Goal: Obtain resource: Download file/media

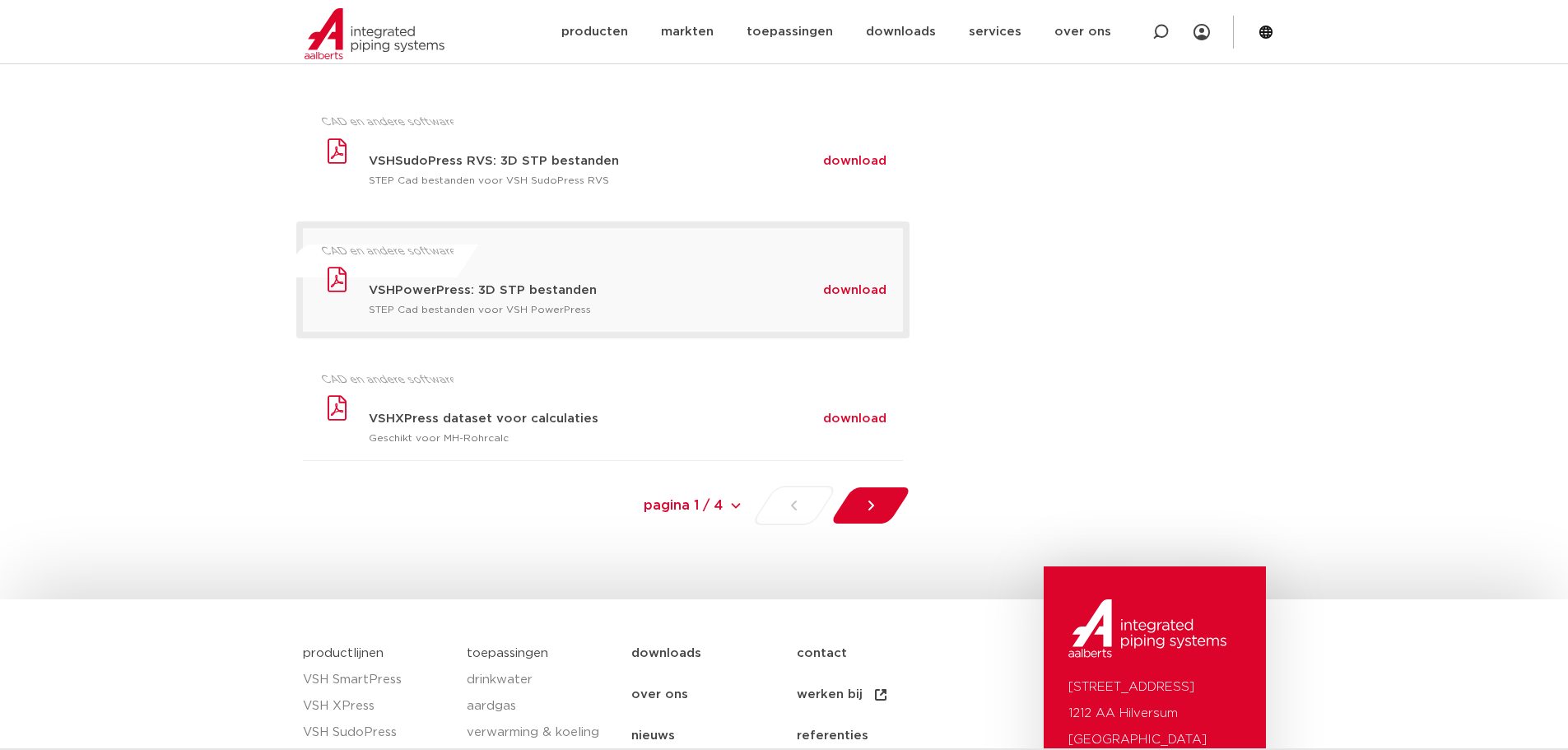
scroll to position [1152, 0]
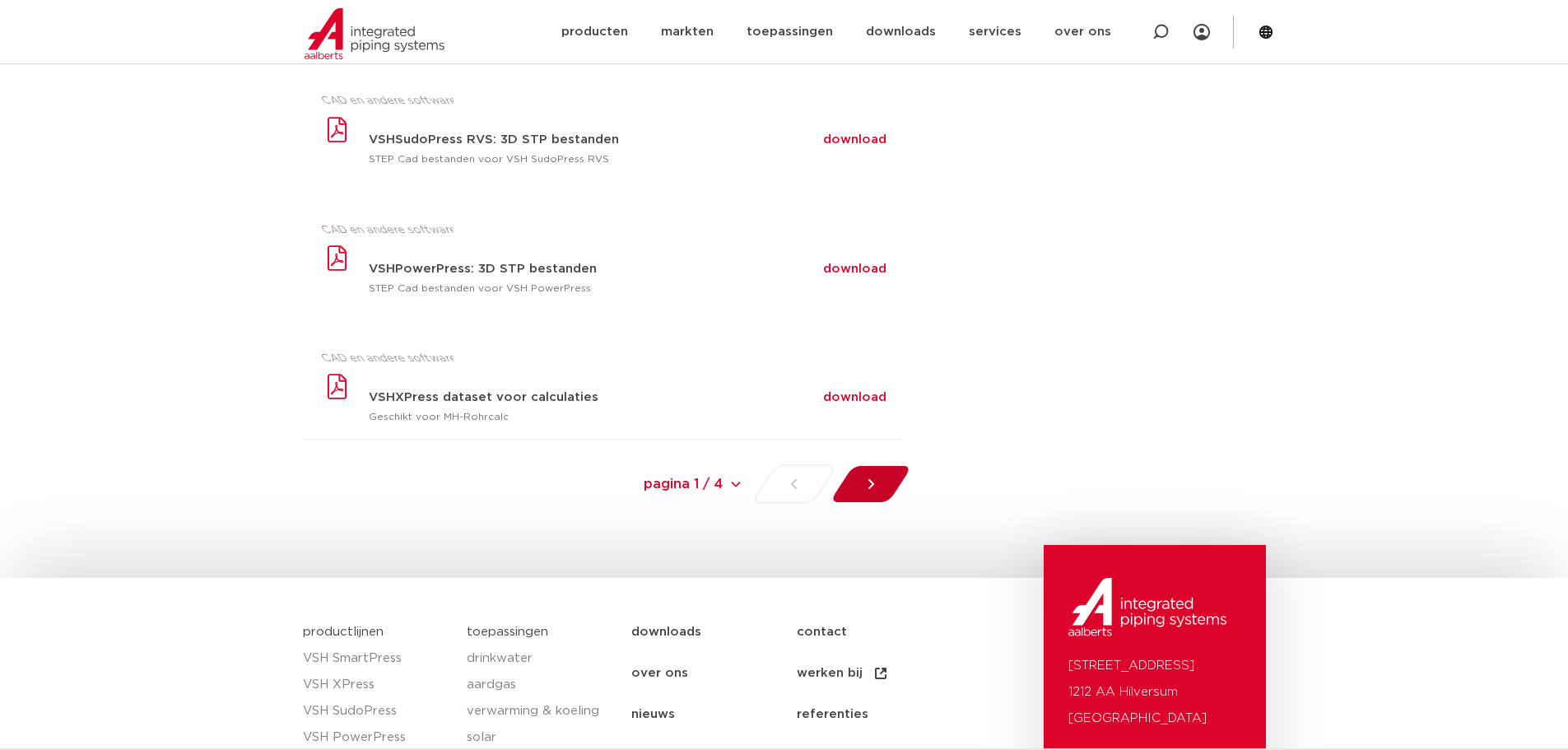
click at [880, 487] on div at bounding box center [871, 484] width 90 height 39
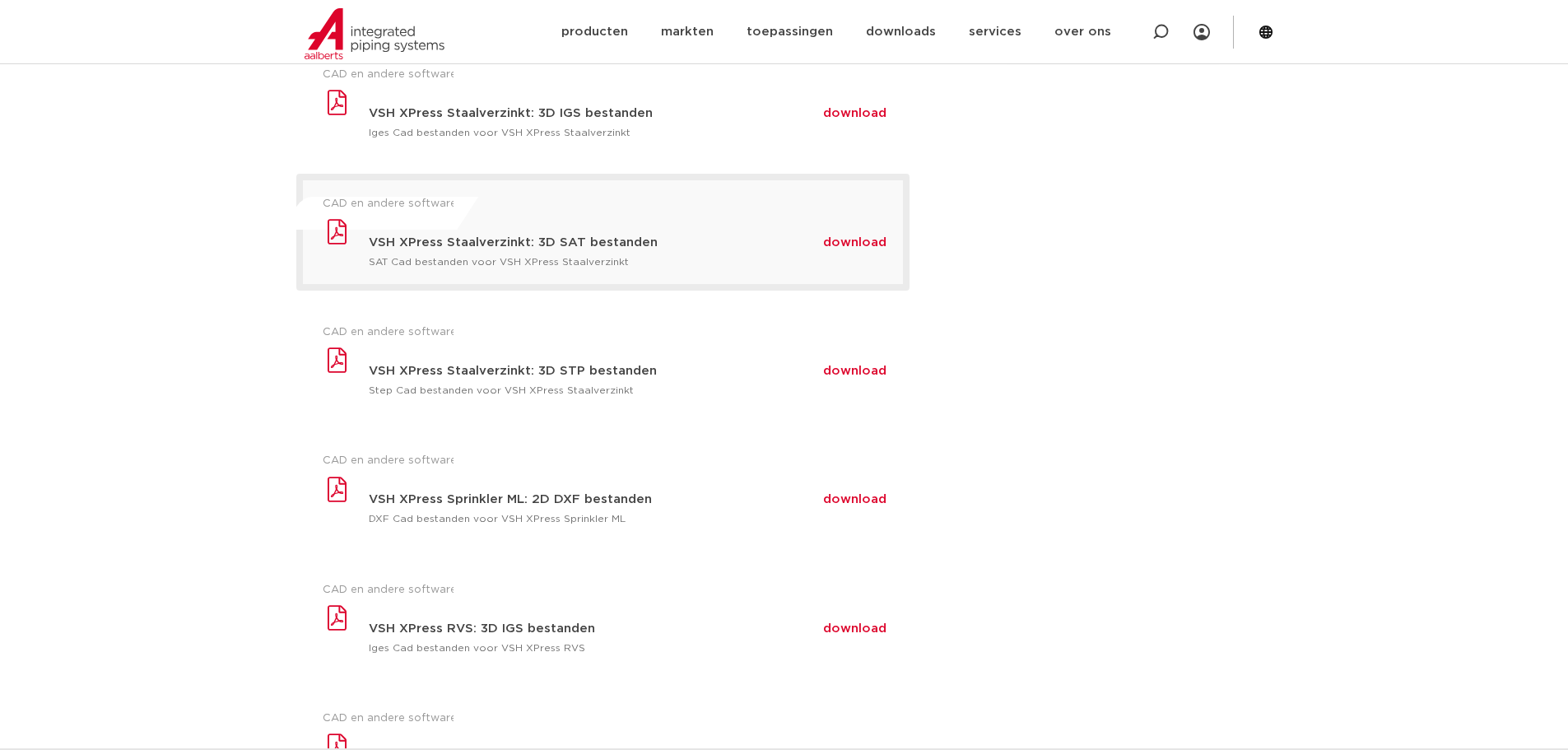
scroll to position [493, 0]
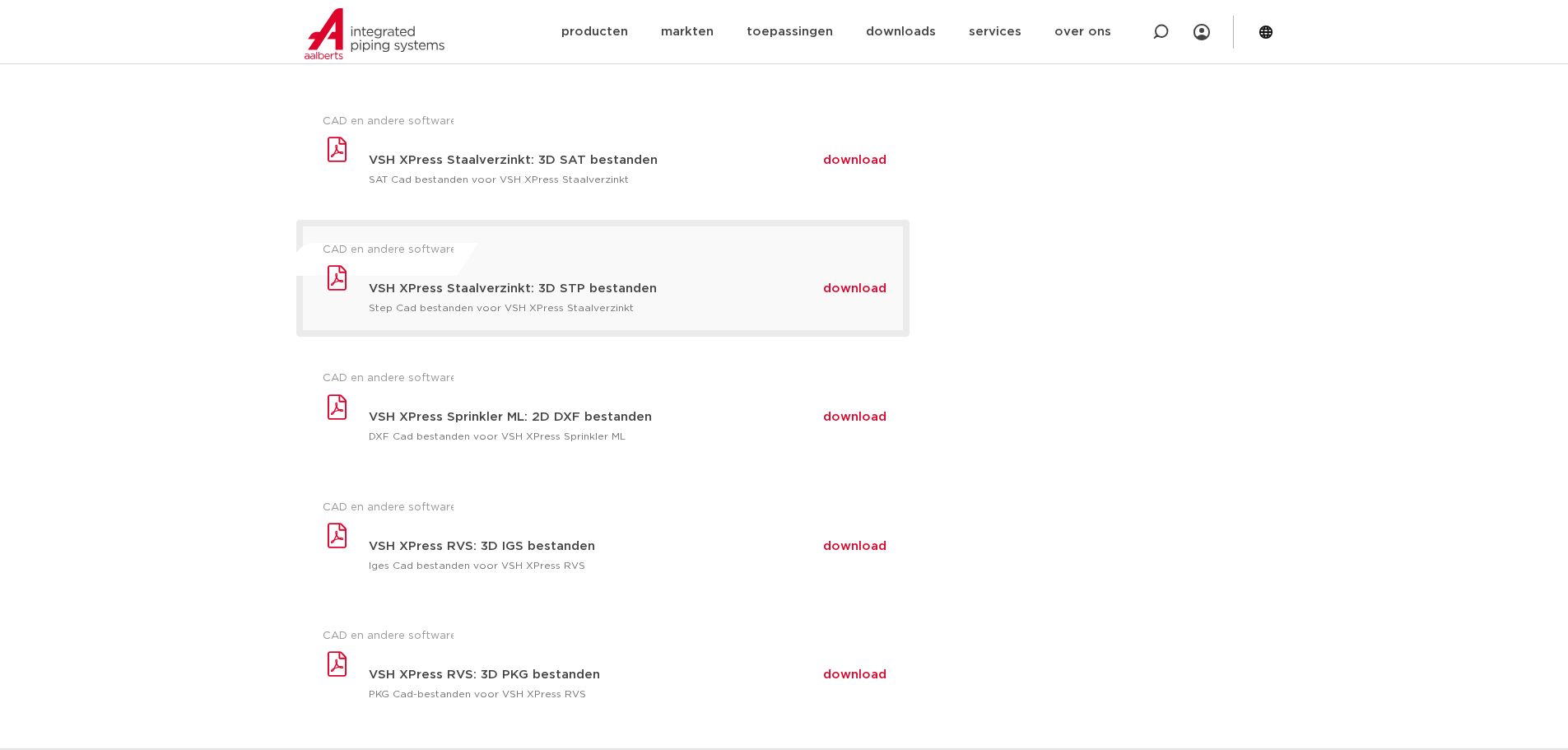
click at [529, 297] on div "CAD en andere software VSH XPress Staalverzinkt: 3D STP bestanden download Step…" at bounding box center [602, 278] width 600 height 103
click at [865, 293] on span "download" at bounding box center [854, 288] width 63 height 12
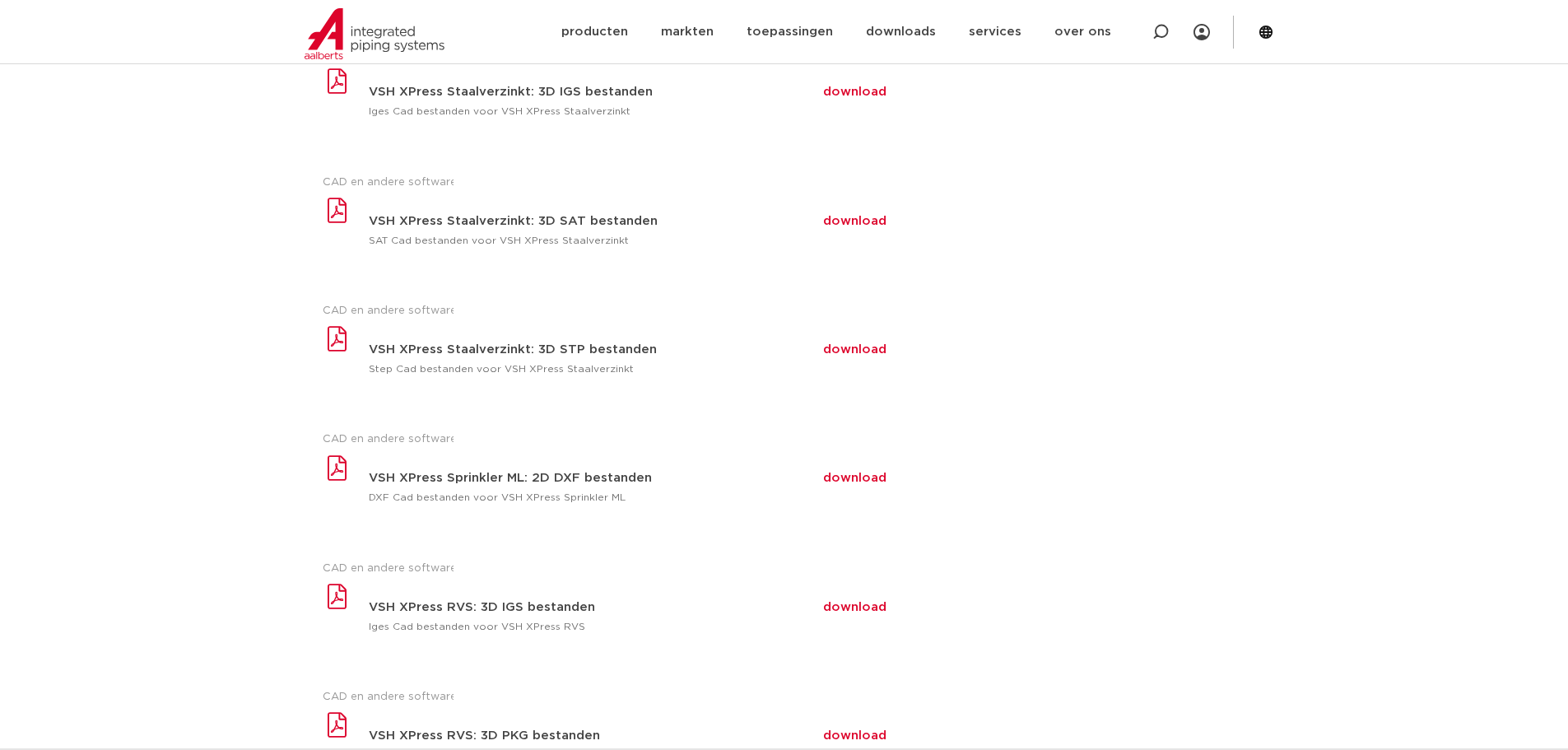
scroll to position [247, 0]
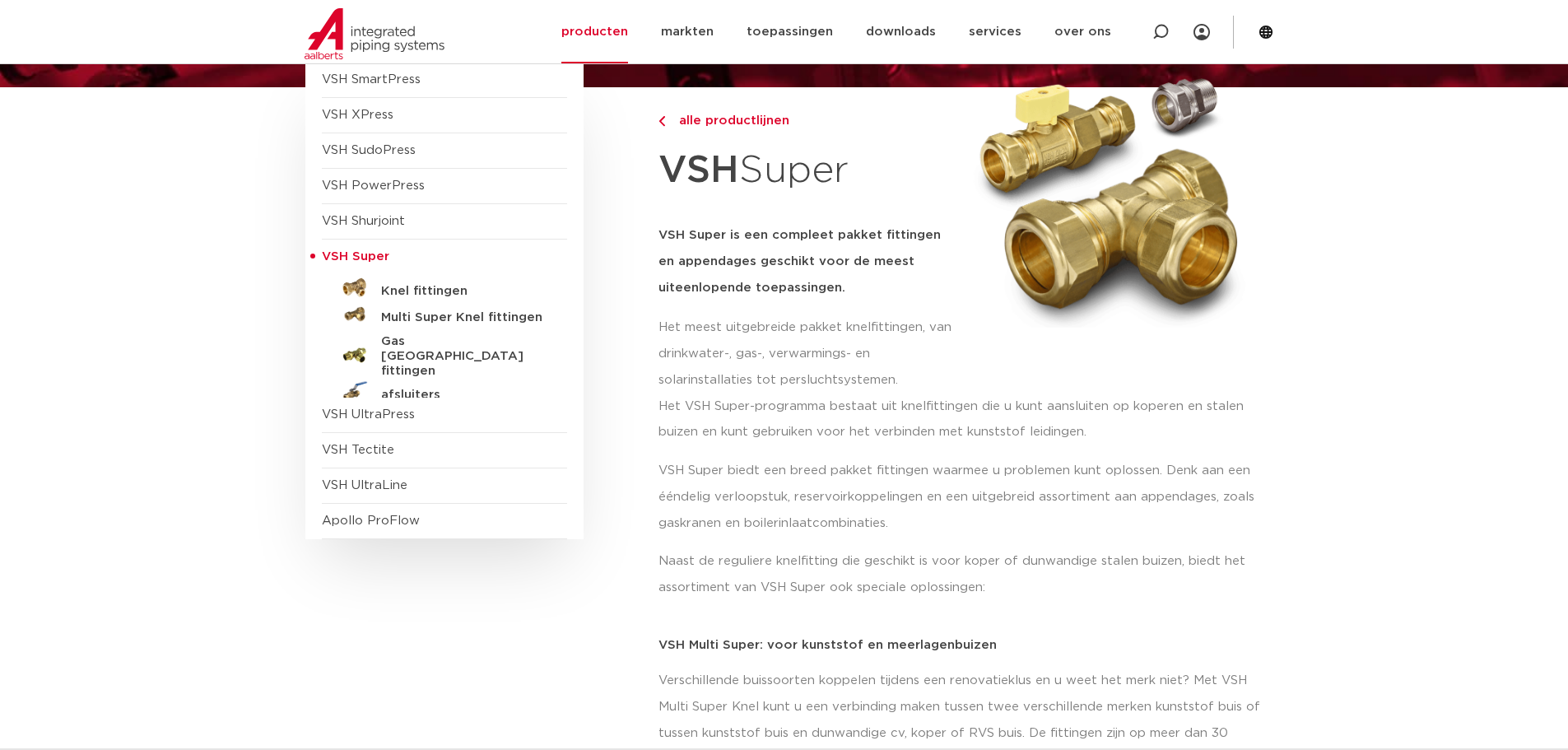
scroll to position [247, 0]
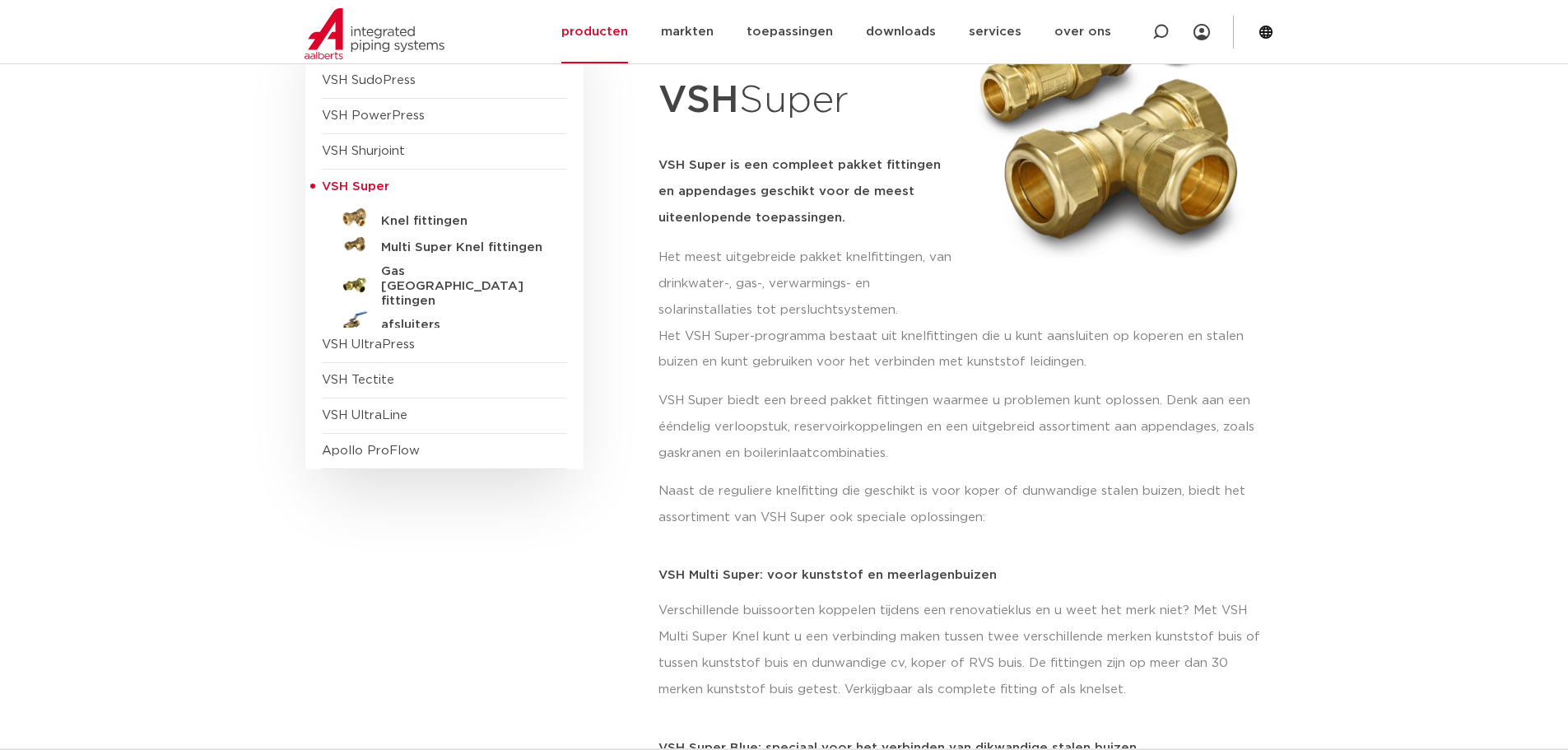
drag, startPoint x: 736, startPoint y: 158, endPoint x: 908, endPoint y: 220, distance: 182.8
click at [908, 220] on h5 "VSH Super is een compleet pakket fittingen en appendages geschikt voor de meest…" at bounding box center [807, 192] width 298 height 79
click at [464, 246] on h5 "Multi Super Knel fittingen" at bounding box center [463, 247] width 163 height 14
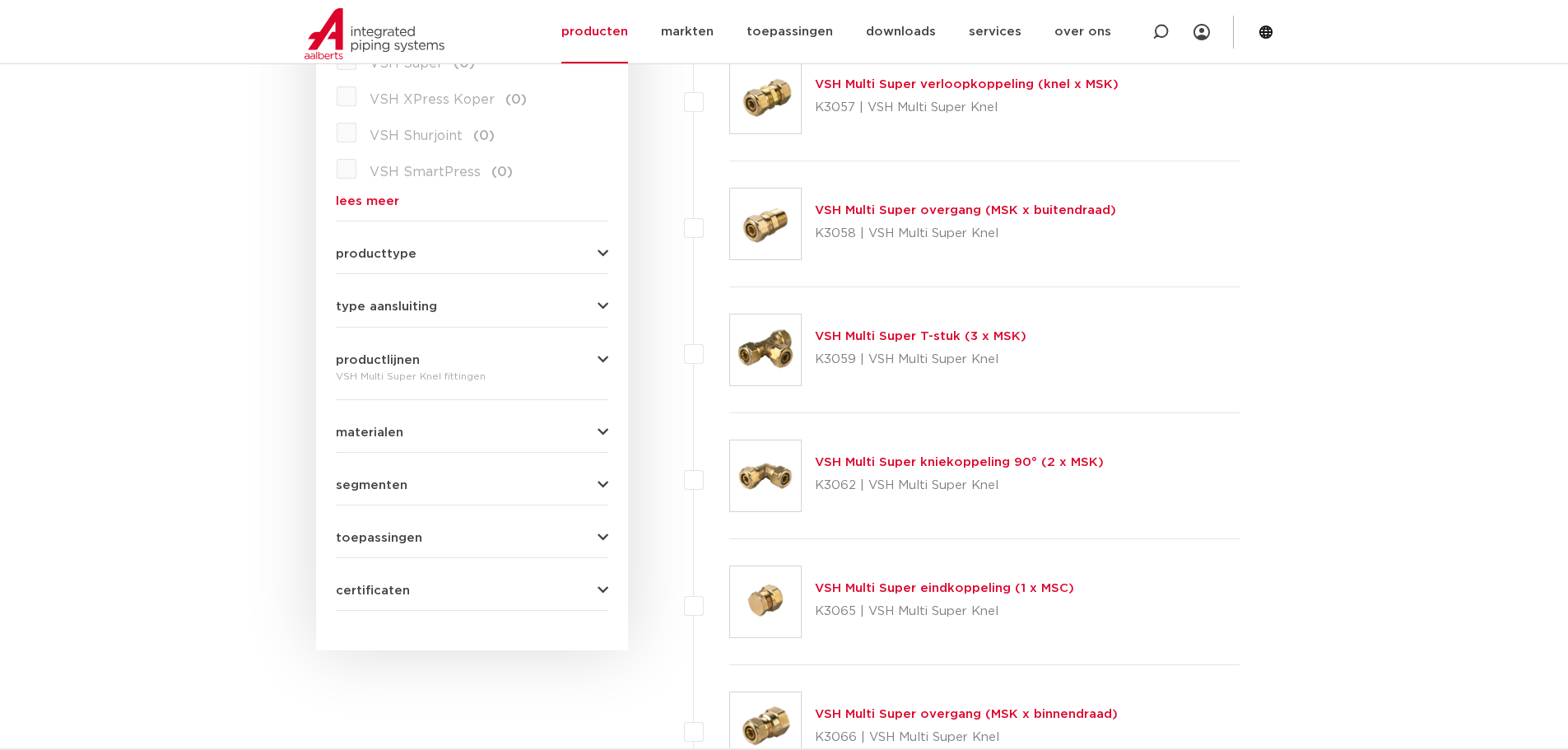
scroll to position [576, 0]
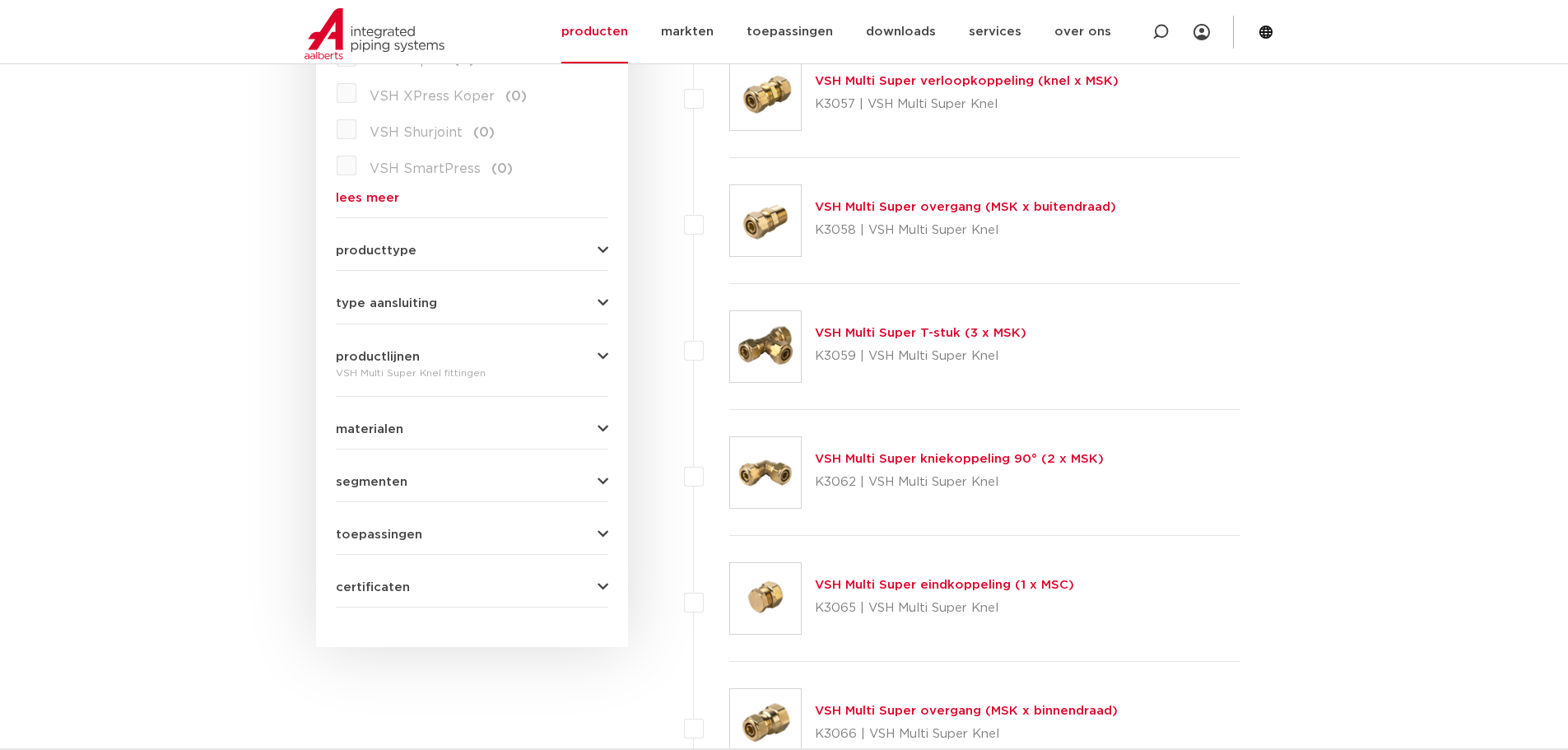
click at [598, 423] on icon "button" at bounding box center [602, 429] width 11 height 12
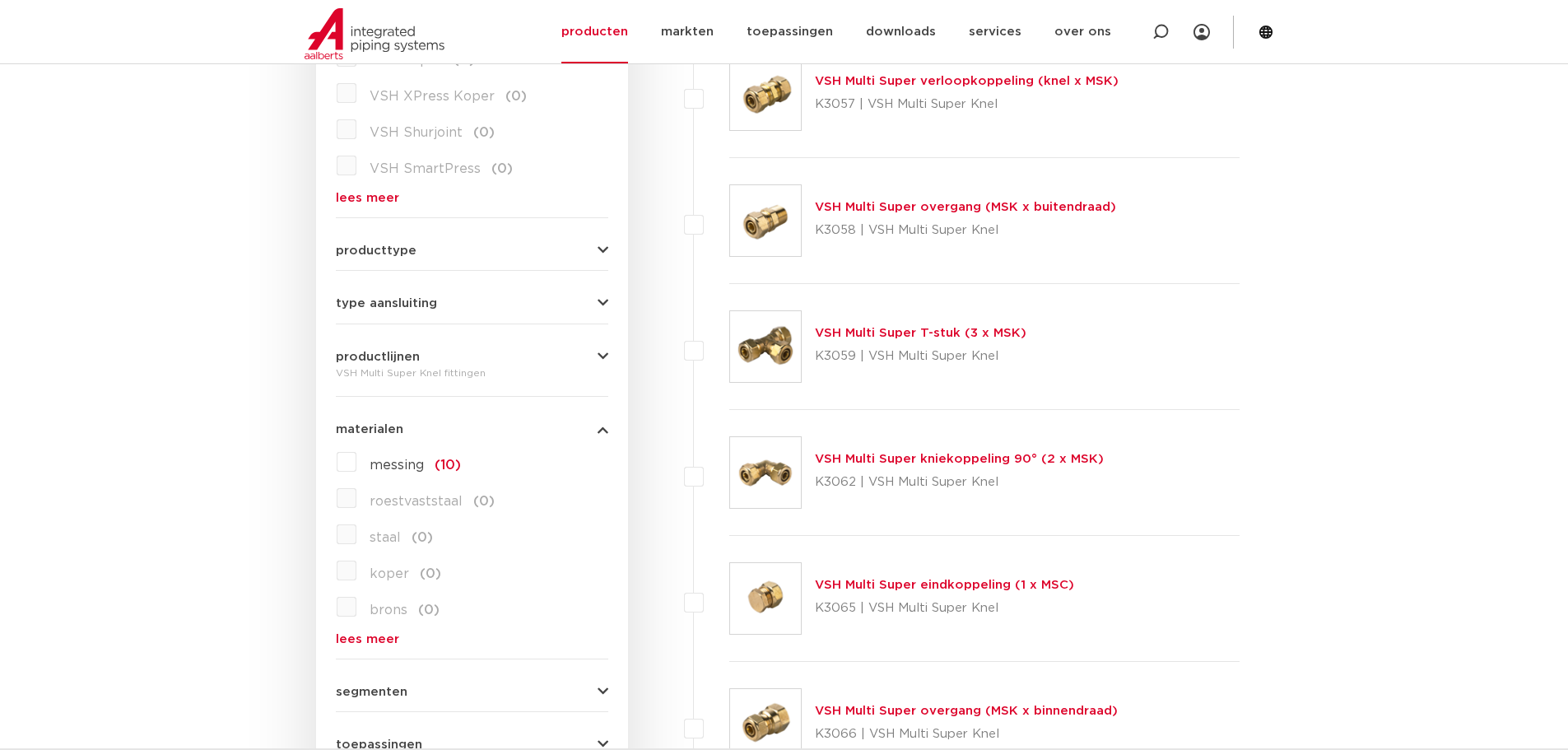
click at [603, 423] on button "materialen" at bounding box center [472, 429] width 272 height 12
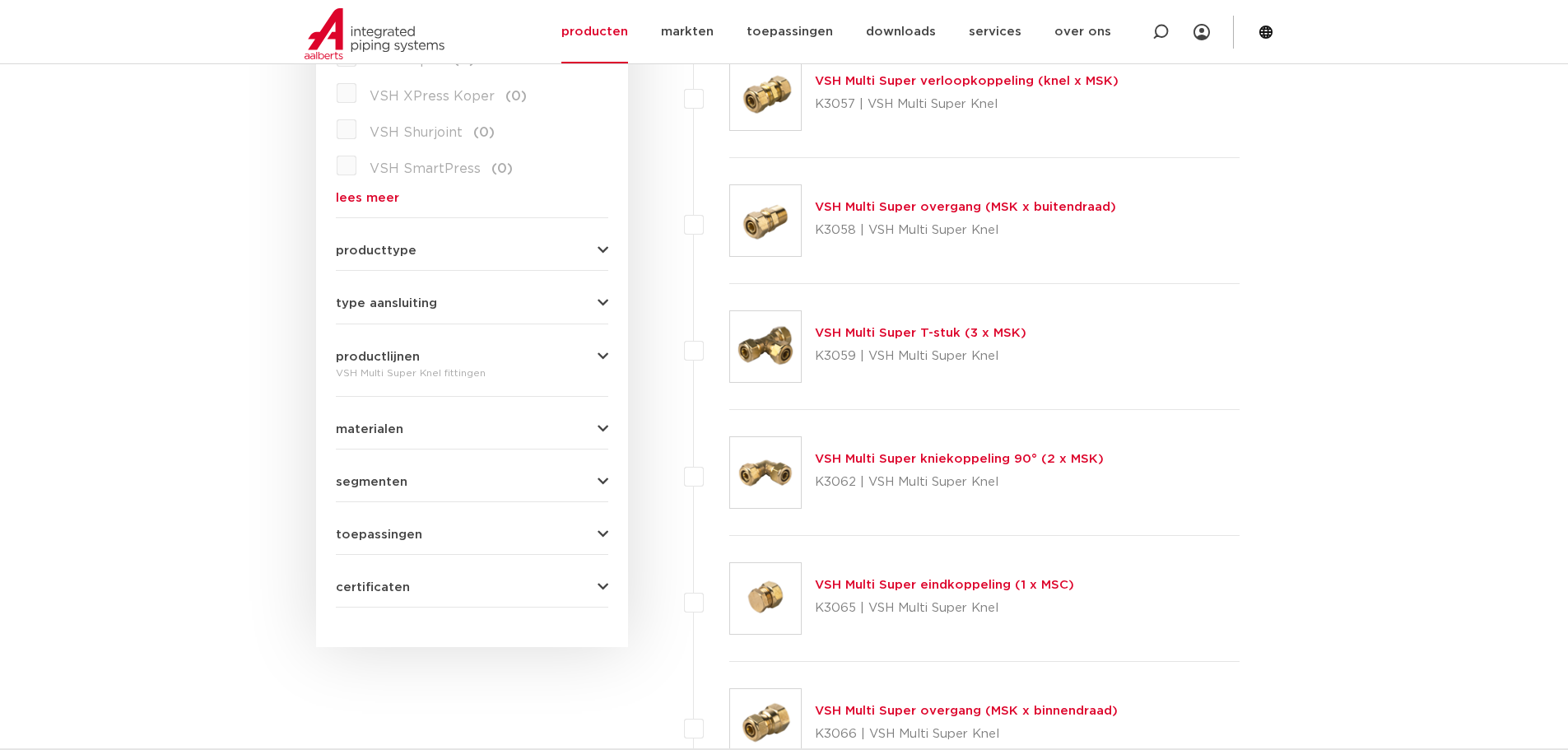
click at [599, 479] on icon "button" at bounding box center [602, 482] width 11 height 12
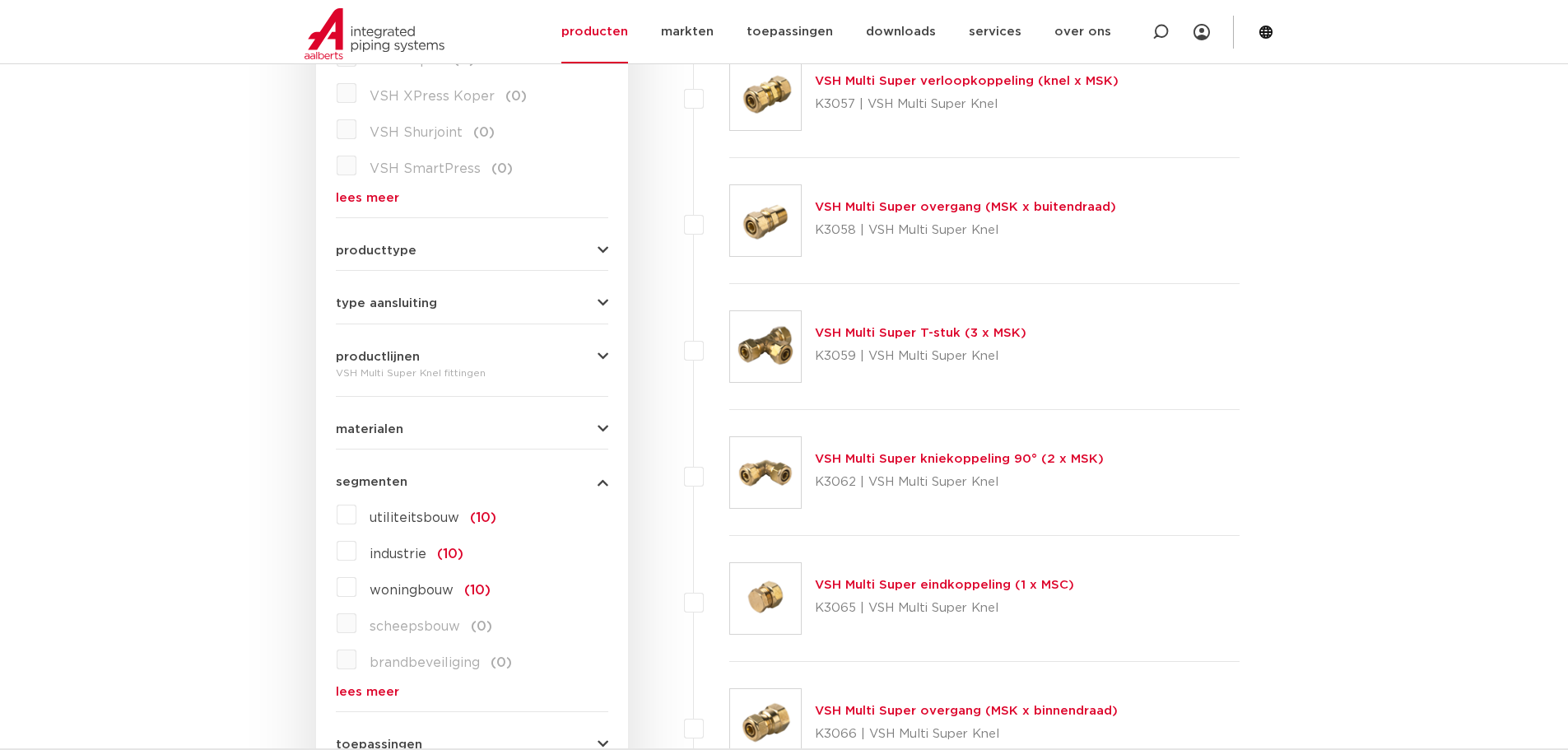
click at [600, 479] on icon "button" at bounding box center [602, 482] width 11 height 12
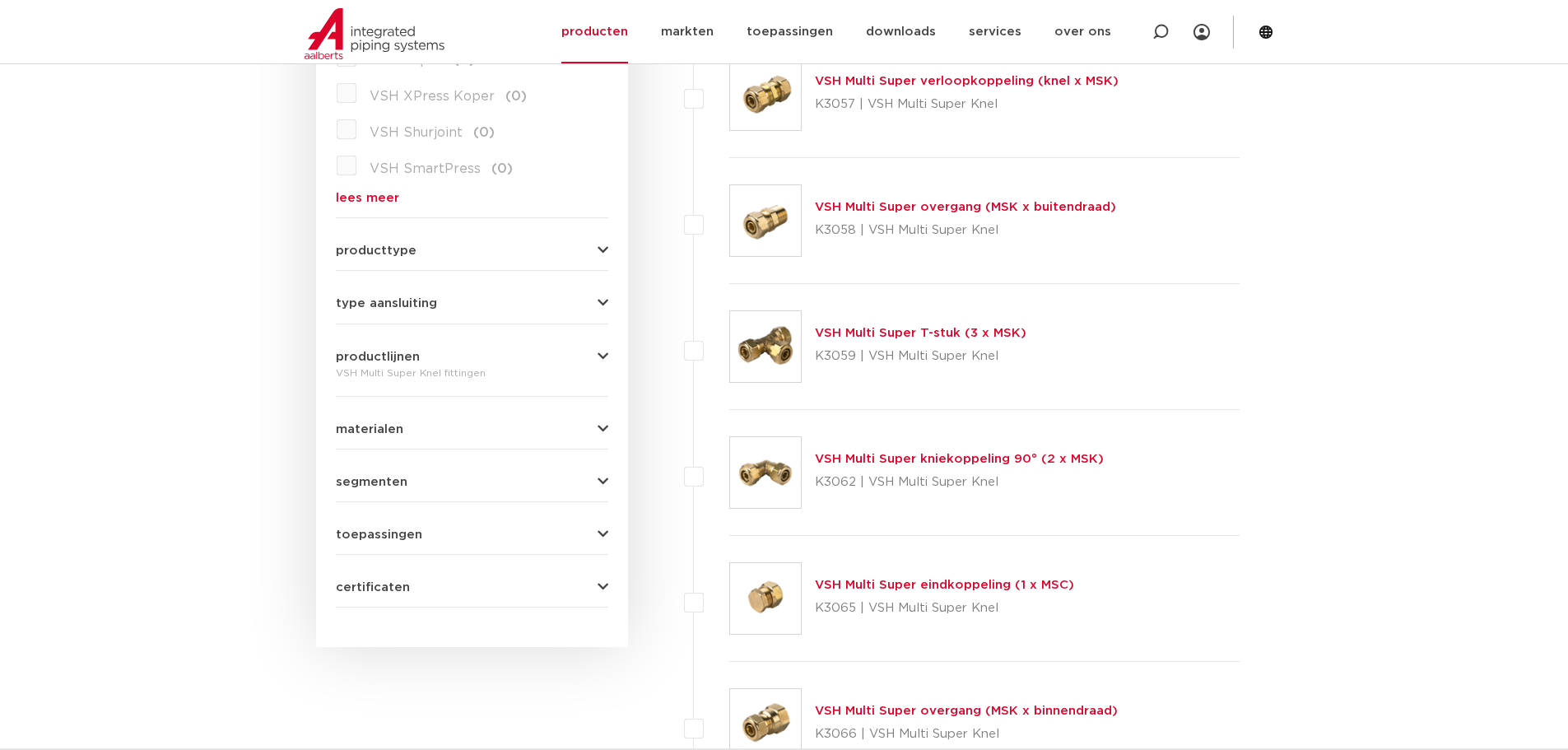
click at [599, 534] on icon "button" at bounding box center [602, 534] width 11 height 12
click at [602, 535] on icon "button" at bounding box center [602, 534] width 11 height 12
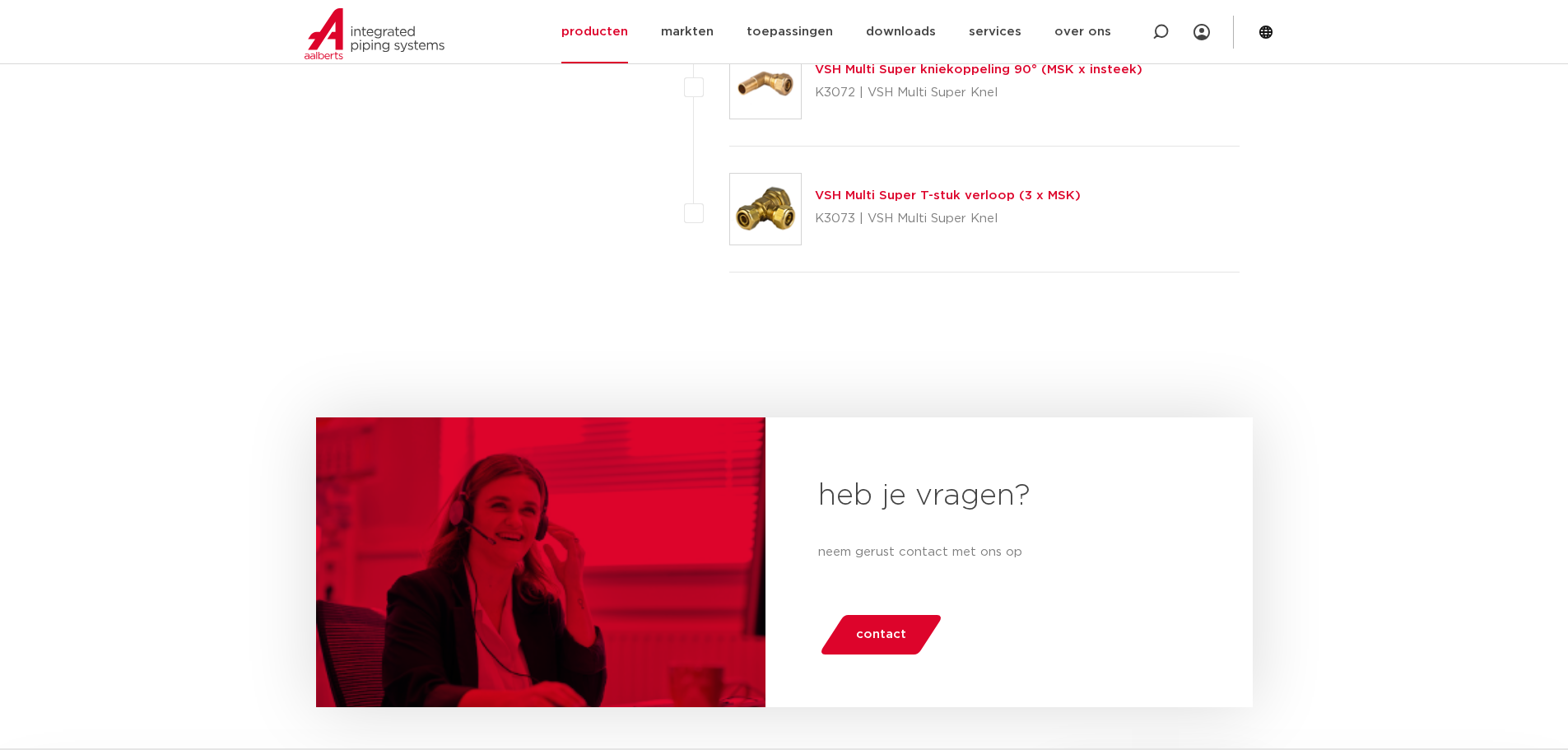
scroll to position [1317, 0]
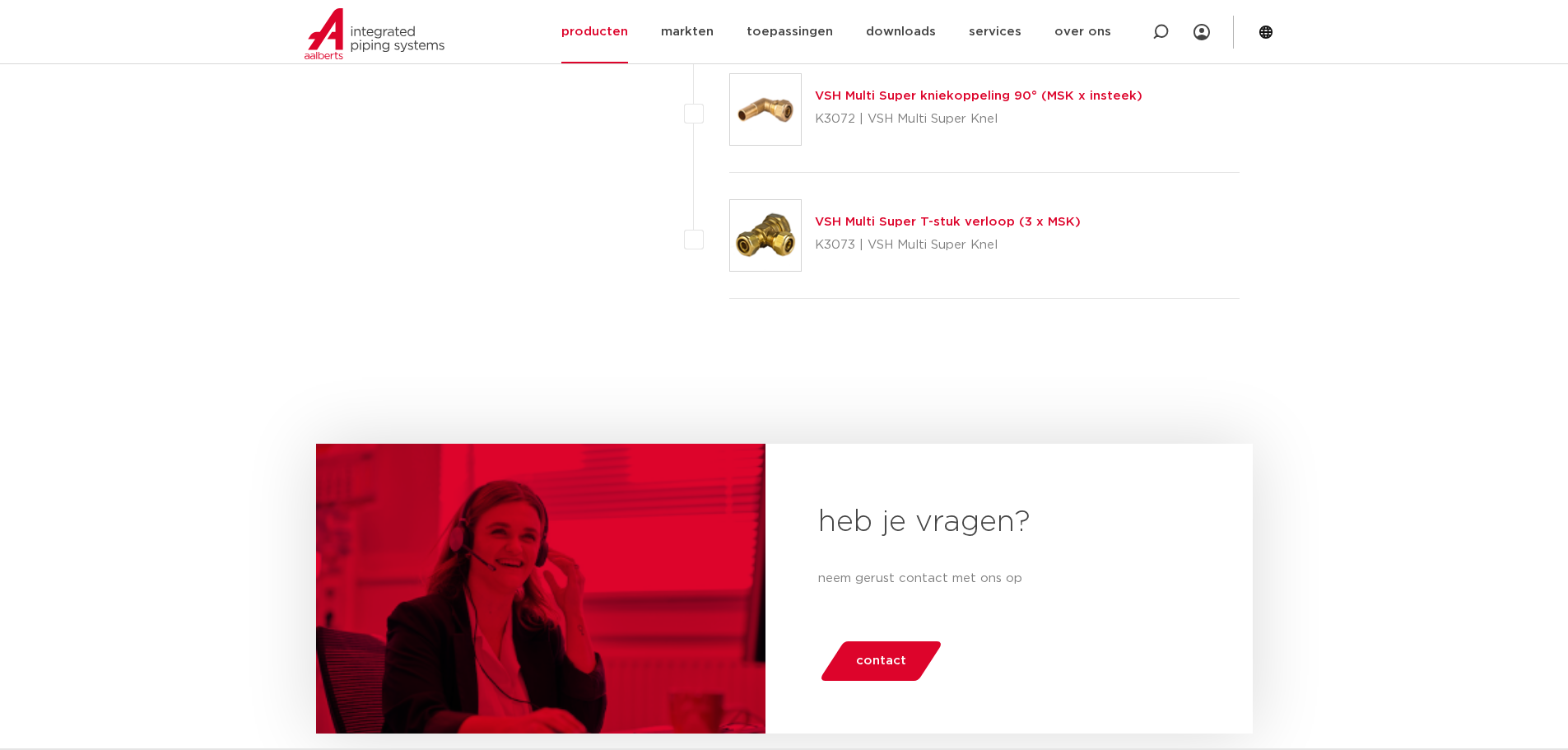
click at [896, 221] on link "VSH Multi Super T-stuk verloop (3 x MSK)" at bounding box center [947, 221] width 265 height 12
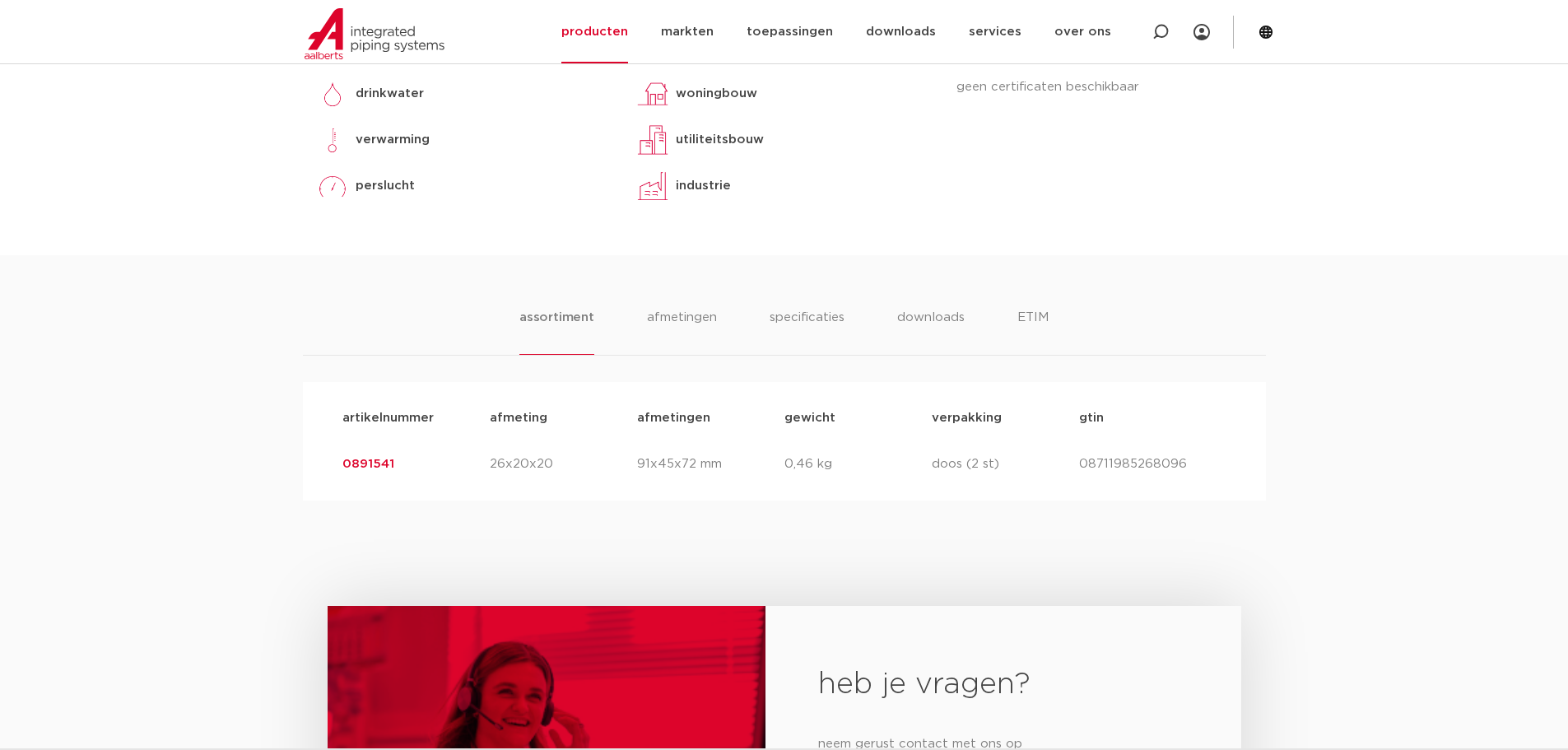
scroll to position [823, 0]
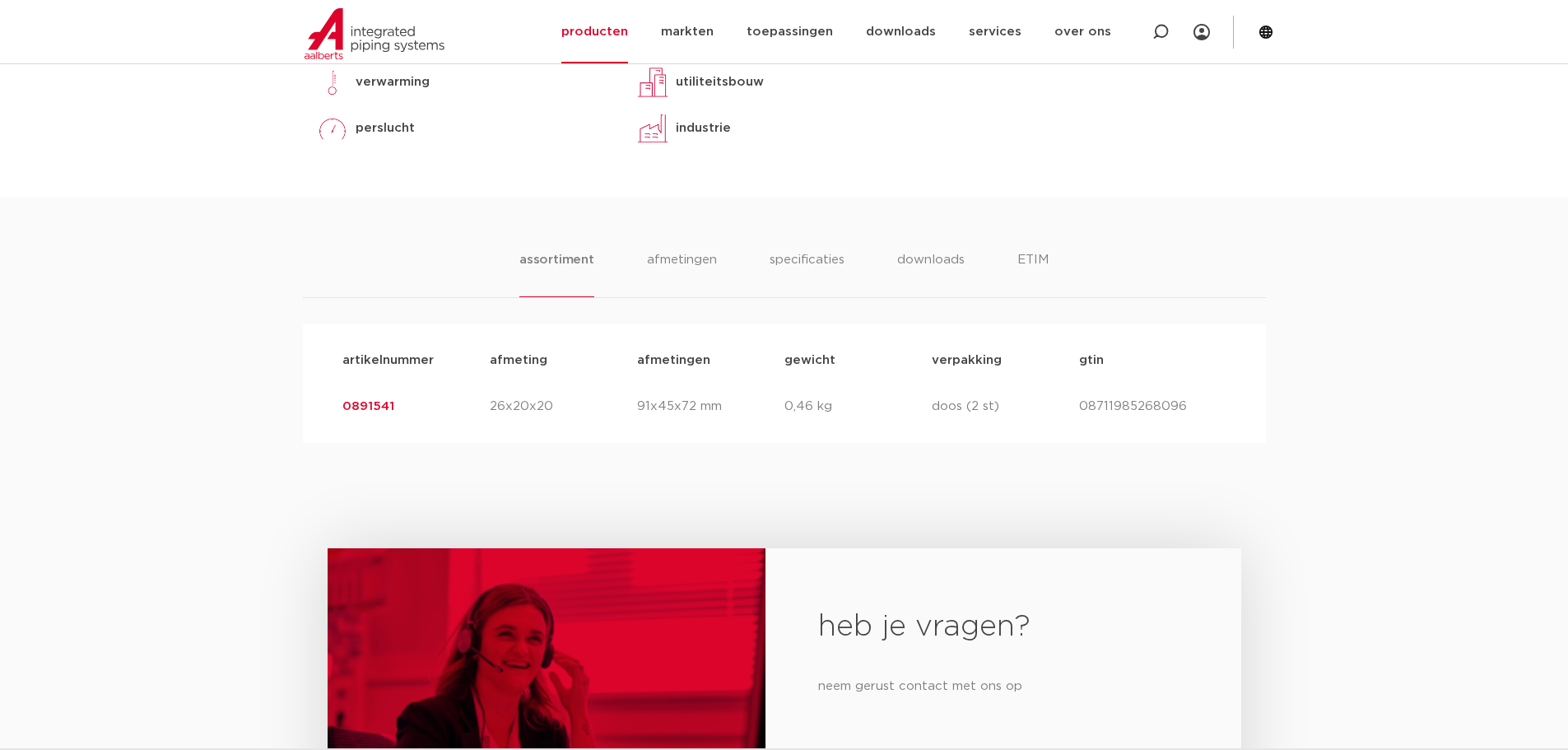
drag, startPoint x: 492, startPoint y: 406, endPoint x: 556, endPoint y: 410, distance: 64.1
click at [556, 410] on p "26x20x20" at bounding box center [563, 406] width 148 height 20
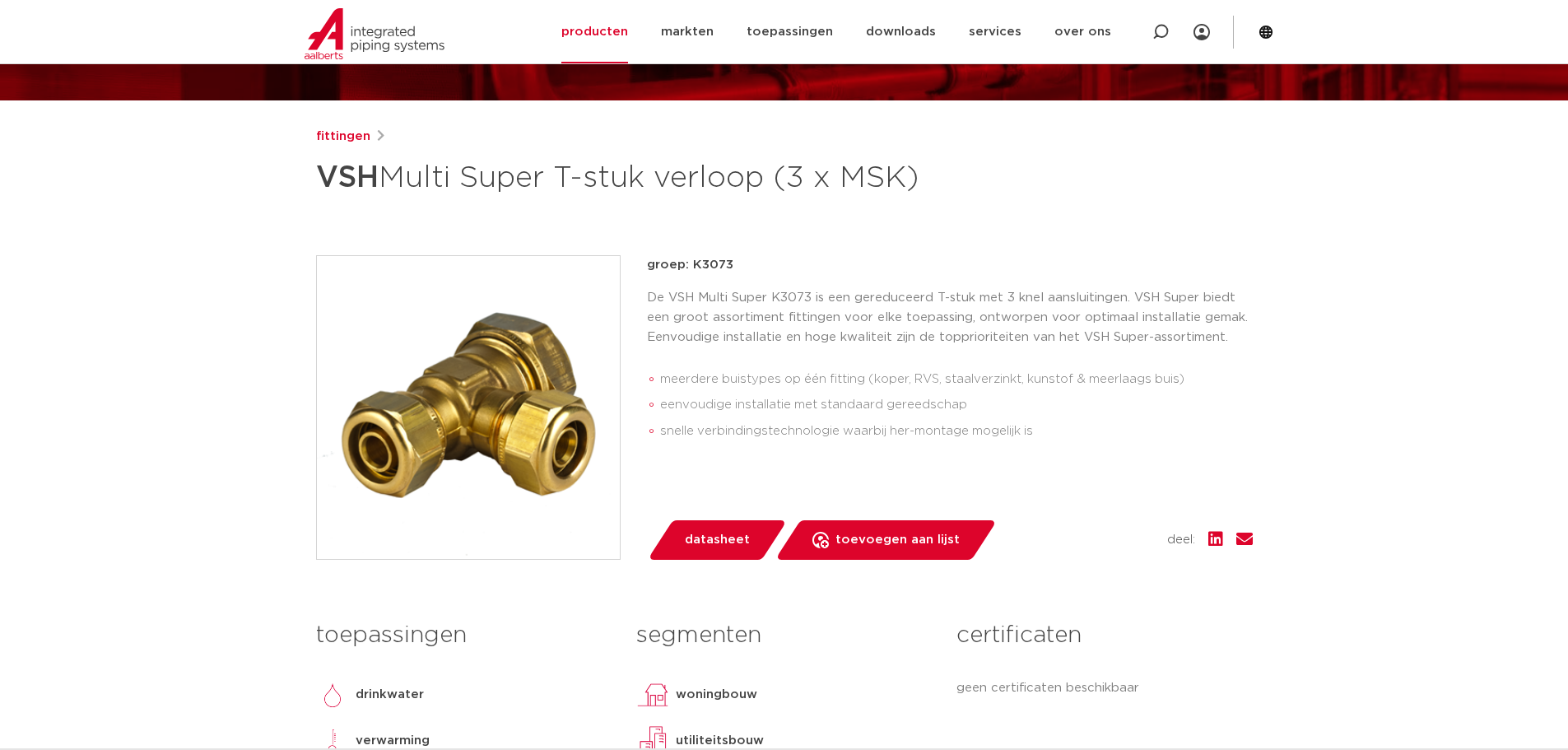
scroll to position [82, 0]
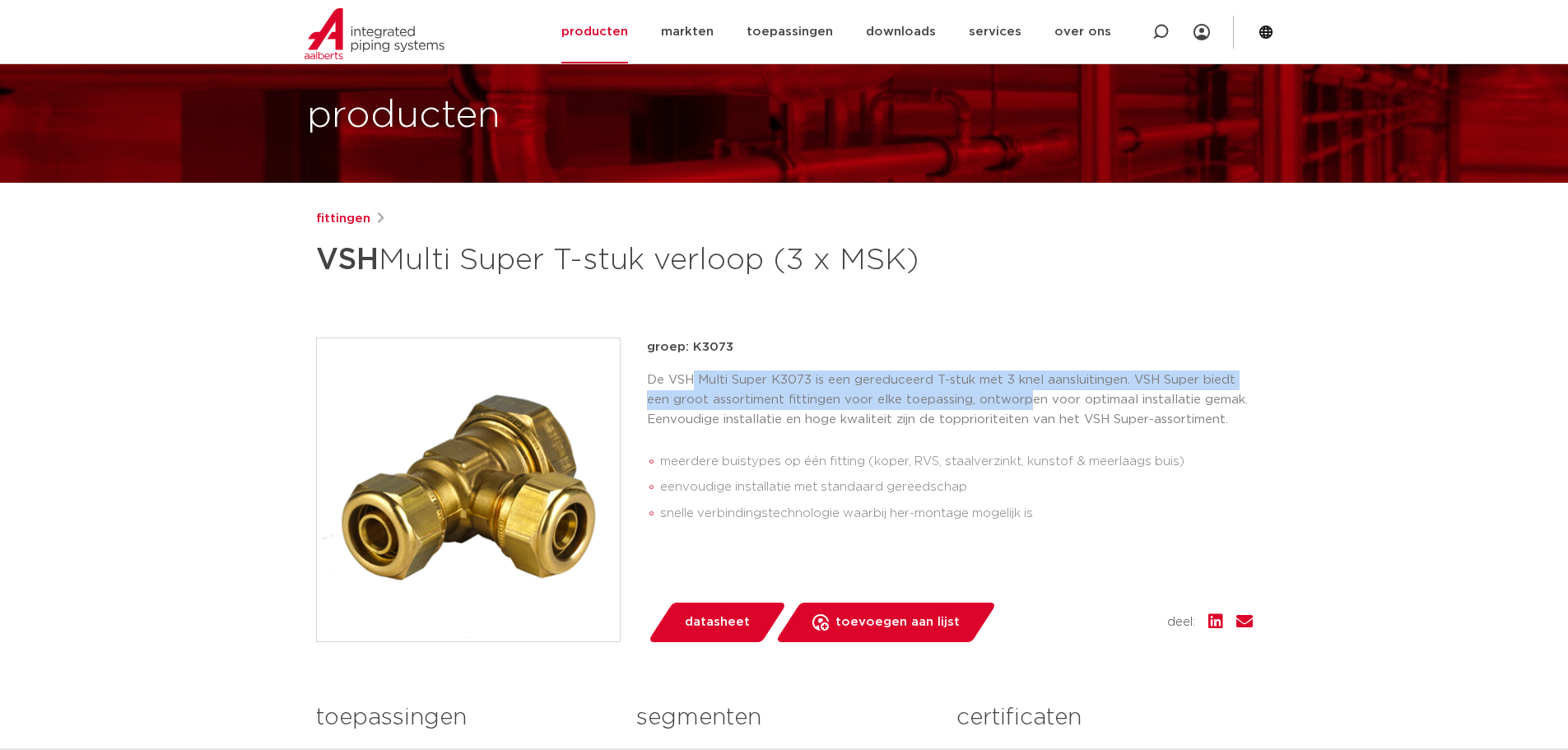
drag, startPoint x: 690, startPoint y: 376, endPoint x: 1027, endPoint y: 400, distance: 337.9
click at [1027, 400] on p "De VSH Multi Super K3073 is een gereduceerd T-stuk met 3 knel aansluitingen. VS…" at bounding box center [949, 400] width 605 height 59
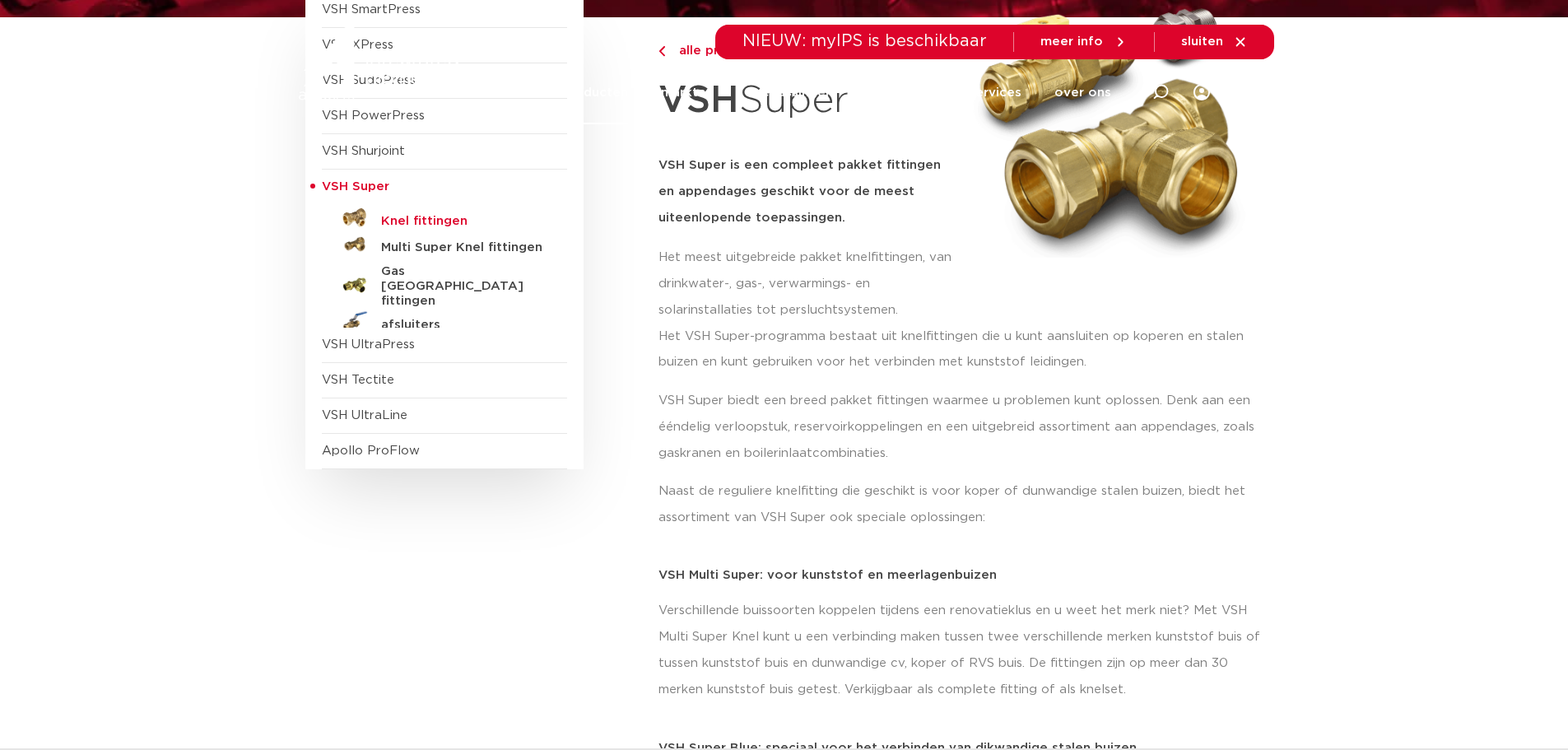
click at [435, 220] on h5 "Knel fittingen" at bounding box center [463, 220] width 163 height 14
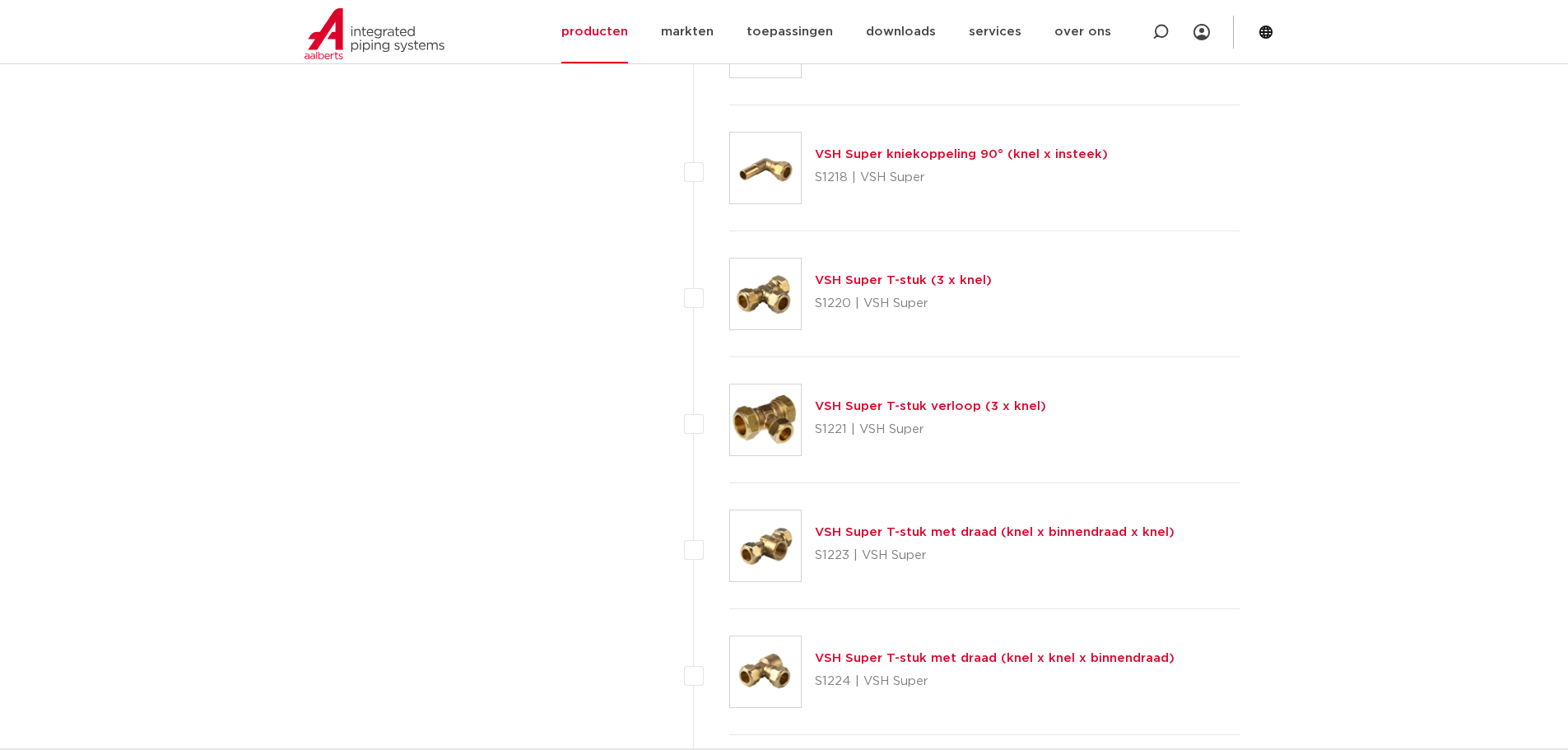
scroll to position [2222, 0]
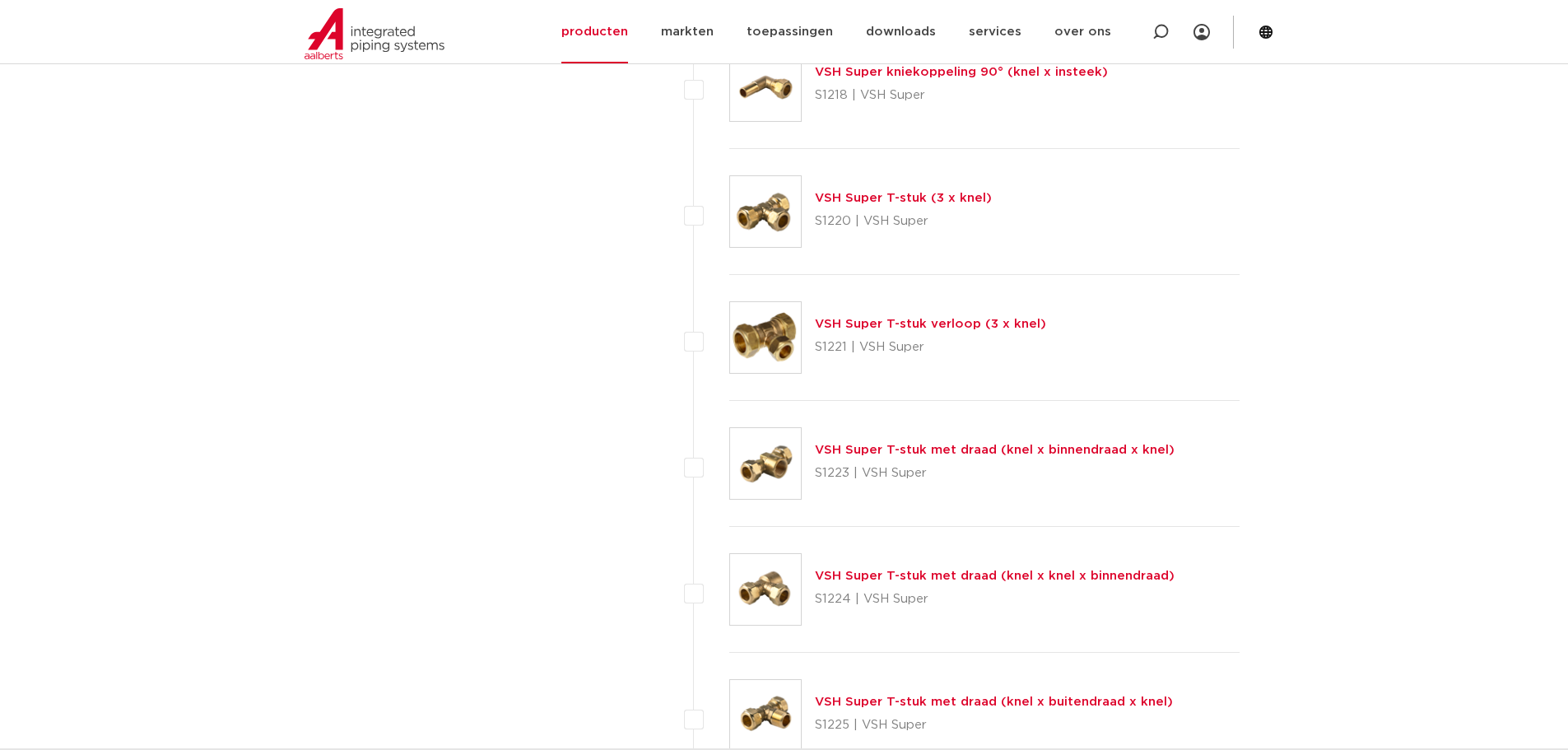
click at [940, 325] on link "VSH Super T-stuk verloop (3 x knel)" at bounding box center [930, 324] width 231 height 12
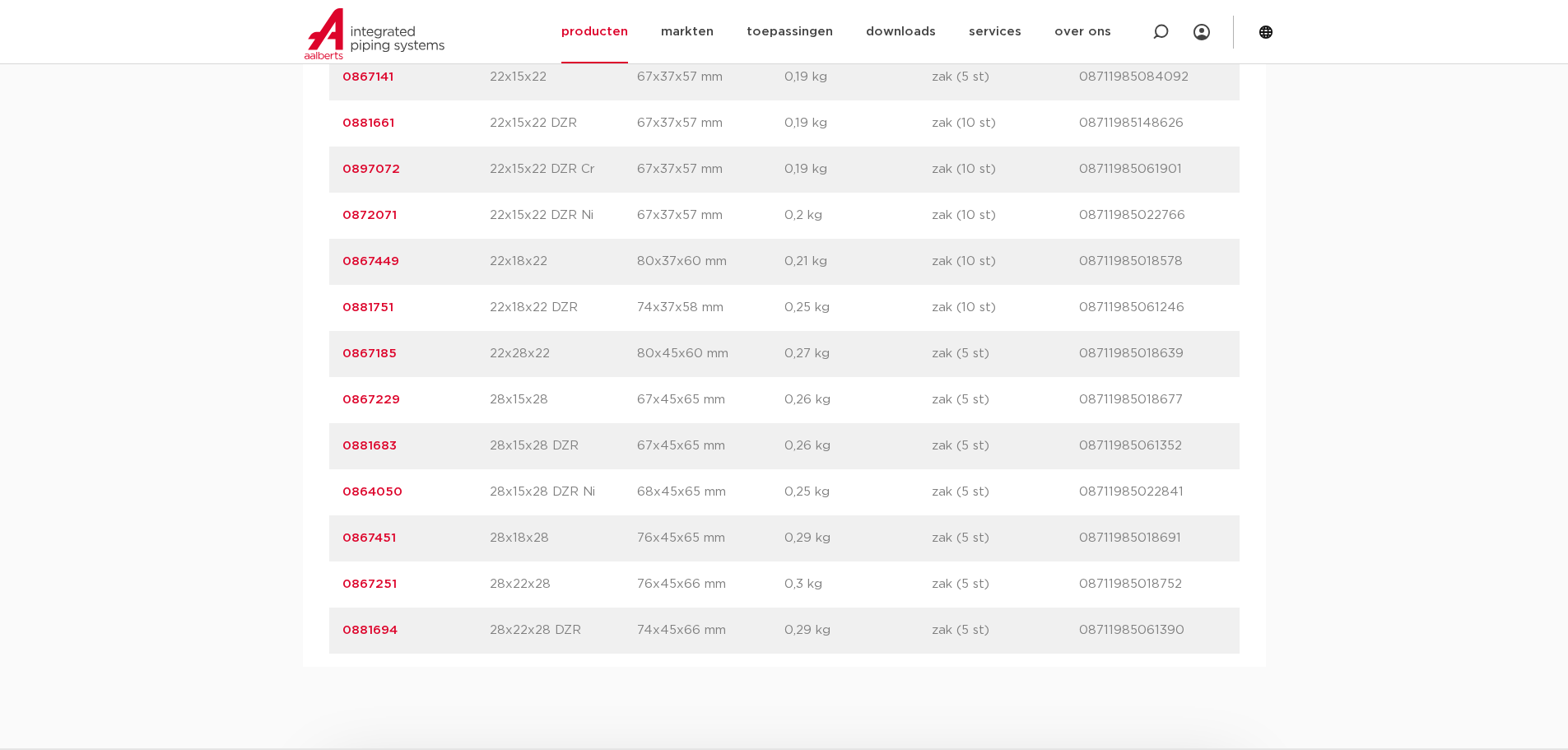
scroll to position [2222, 0]
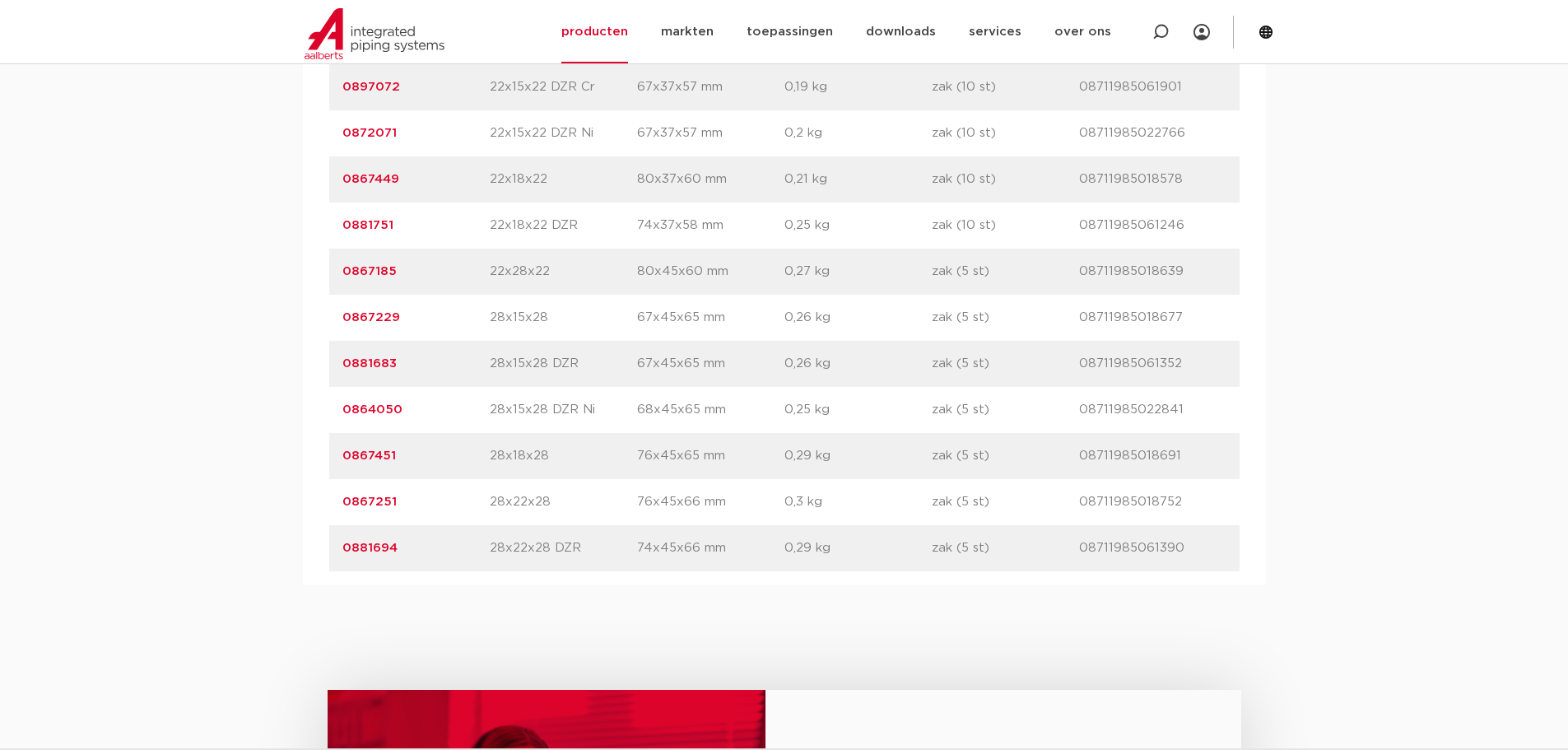
click at [507, 501] on p "28x22x28" at bounding box center [563, 502] width 148 height 20
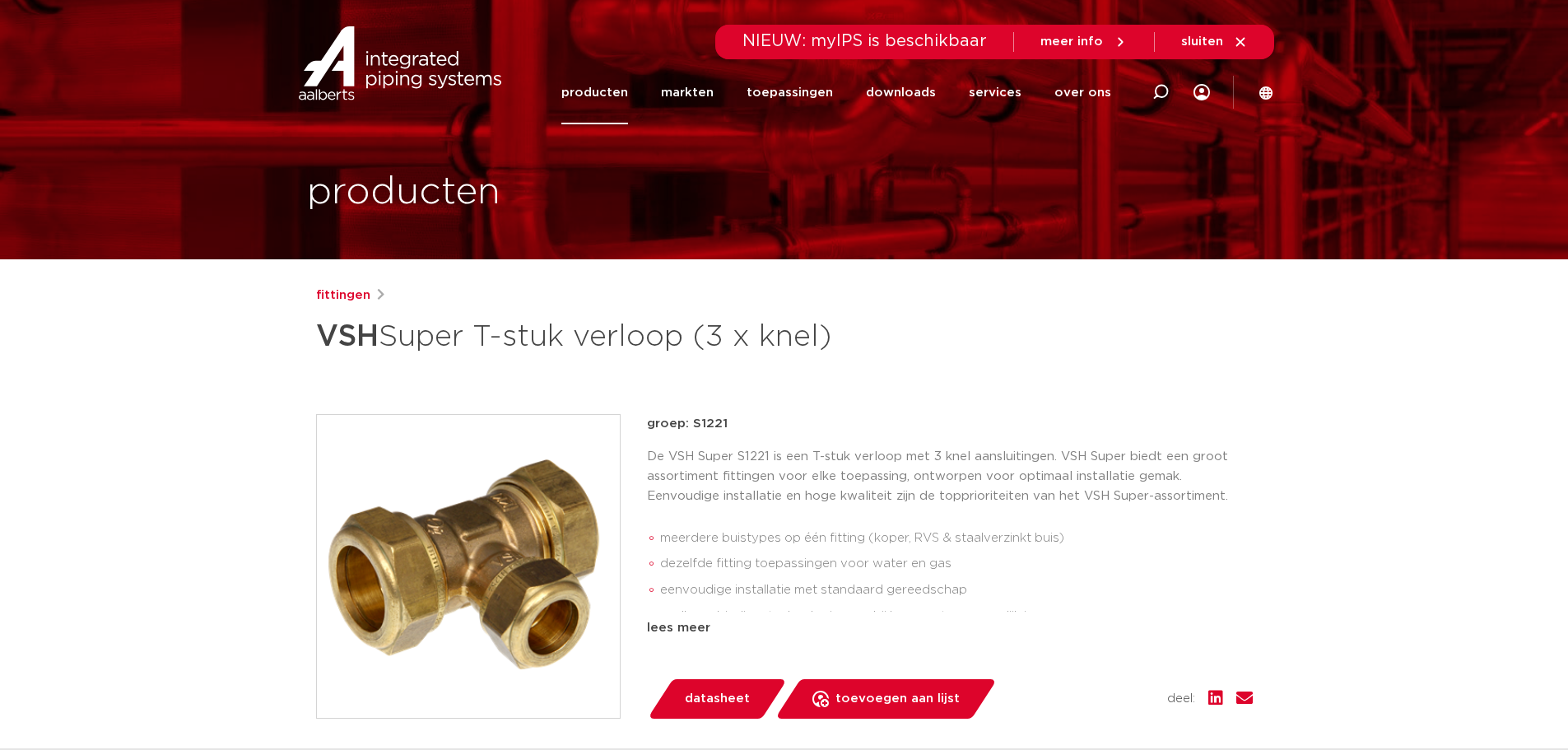
scroll to position [0, 0]
